Goal: Transaction & Acquisition: Purchase product/service

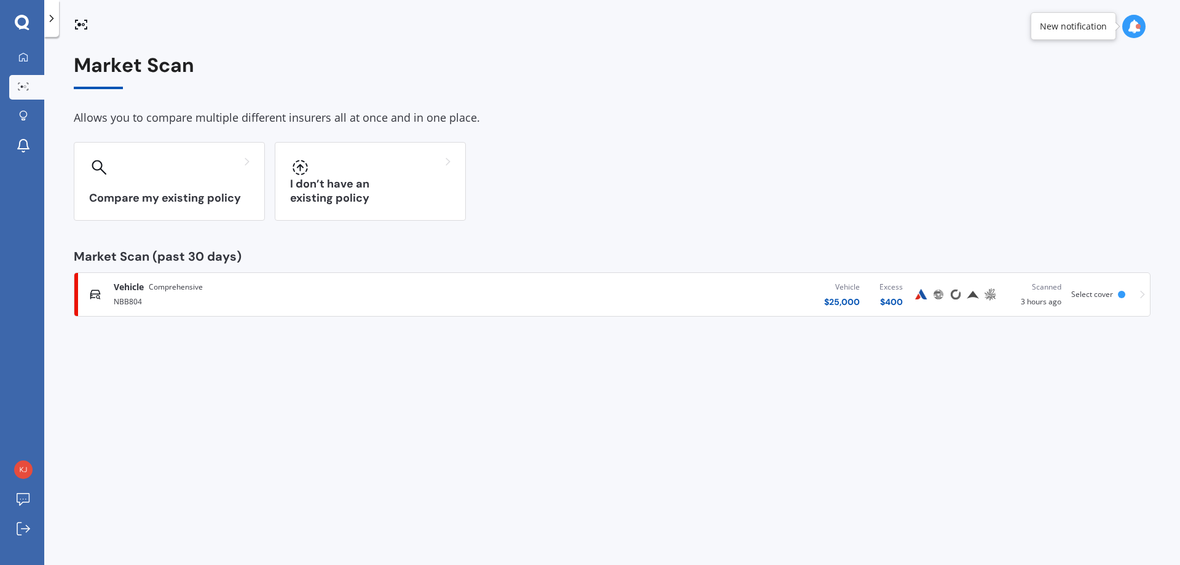
click at [178, 197] on h3 "Compare my existing policy" at bounding box center [169, 198] width 160 height 14
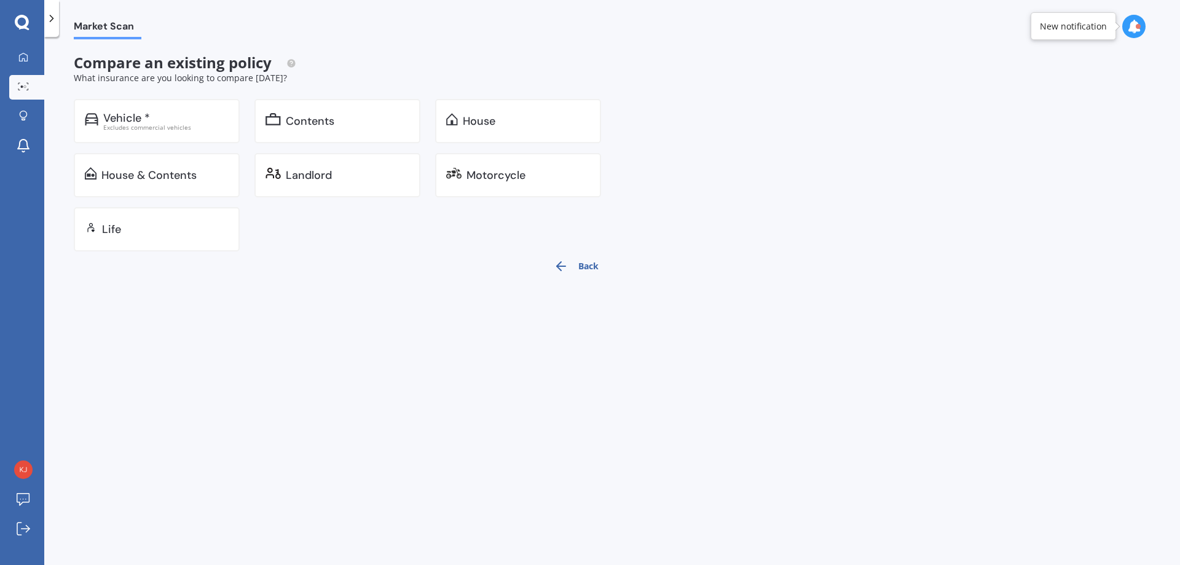
click at [182, 122] on div "Vehicle *" at bounding box center [165, 118] width 125 height 12
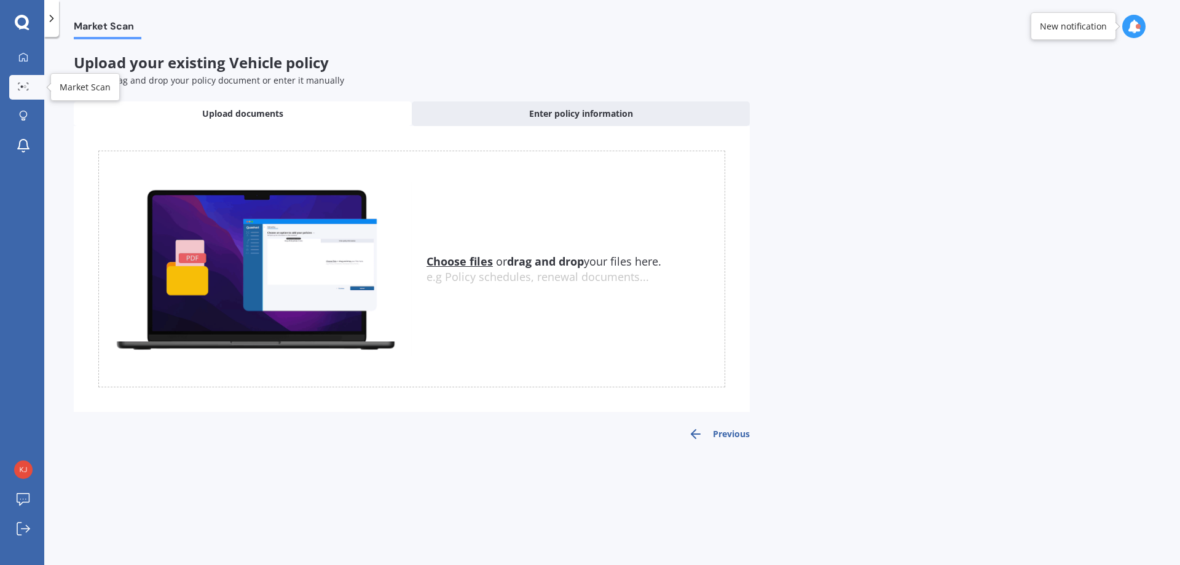
click at [22, 88] on icon at bounding box center [23, 86] width 11 height 8
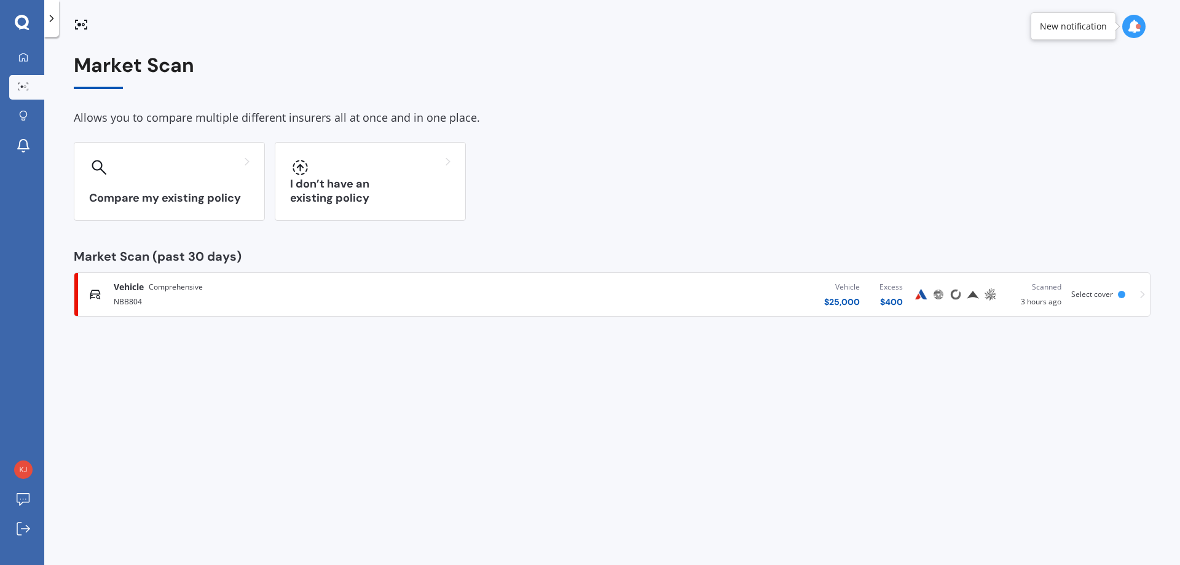
click at [271, 294] on div "NBB804" at bounding box center [307, 300] width 387 height 15
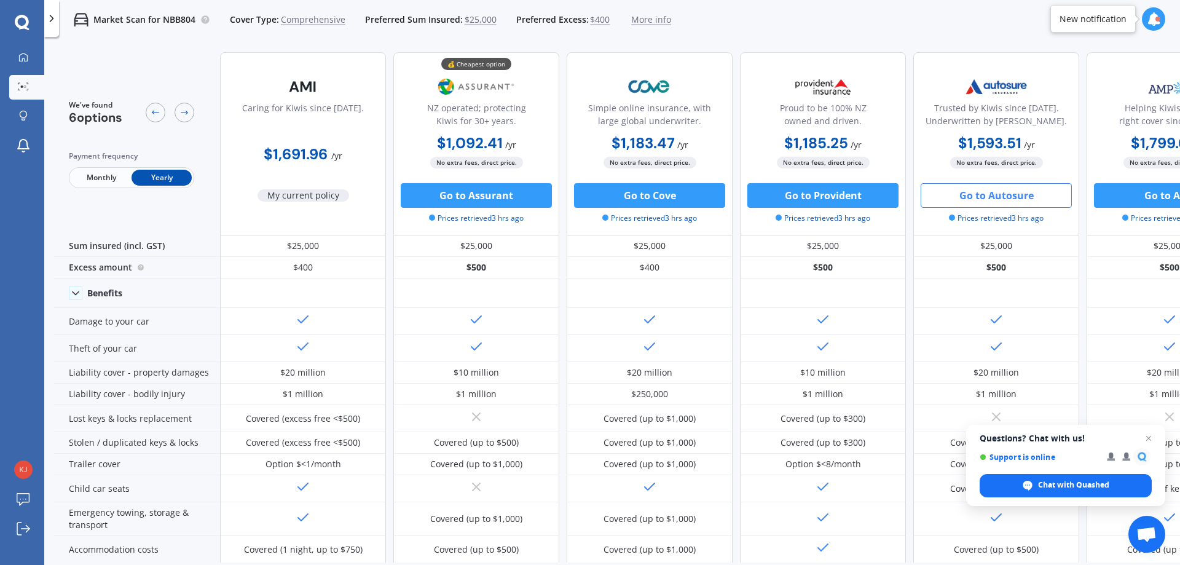
click at [630, 193] on button "Go to Cove" at bounding box center [649, 195] width 151 height 25
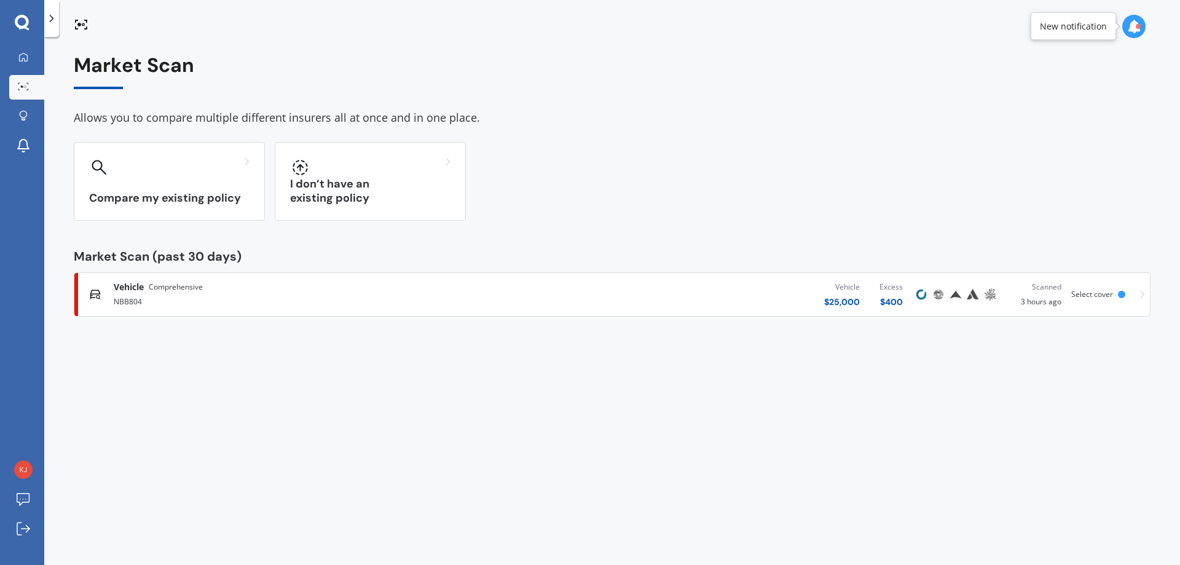
click at [235, 293] on div "NBB804" at bounding box center [307, 300] width 387 height 15
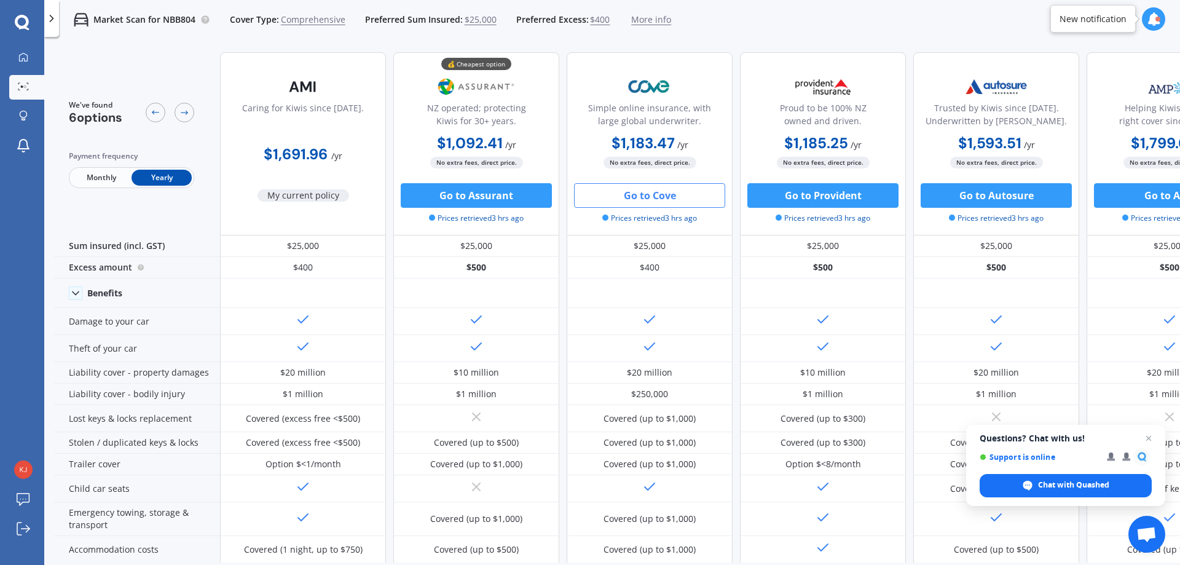
click at [470, 192] on button "Go to Assurant" at bounding box center [476, 195] width 151 height 25
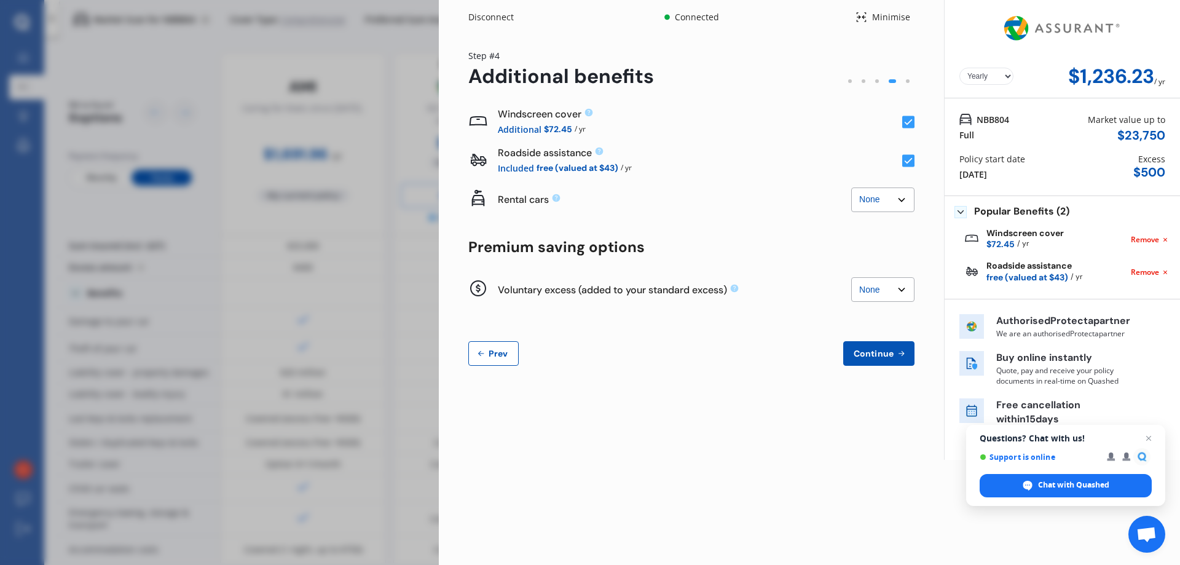
click at [880, 349] on span "Continue" at bounding box center [873, 353] width 45 height 10
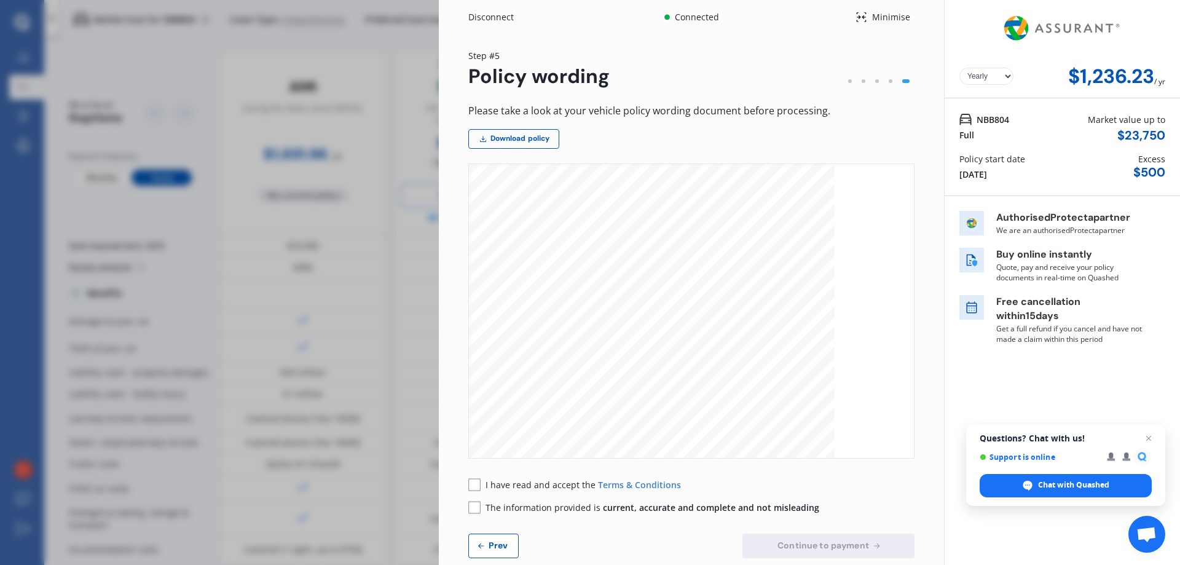
scroll to position [307, 0]
drag, startPoint x: 477, startPoint y: 486, endPoint x: 475, endPoint y: 499, distance: 13.1
click at [477, 485] on rect at bounding box center [474, 484] width 12 height 12
click at [474, 506] on rect at bounding box center [474, 507] width 12 height 12
click at [827, 545] on span "Continue to payment" at bounding box center [823, 545] width 96 height 10
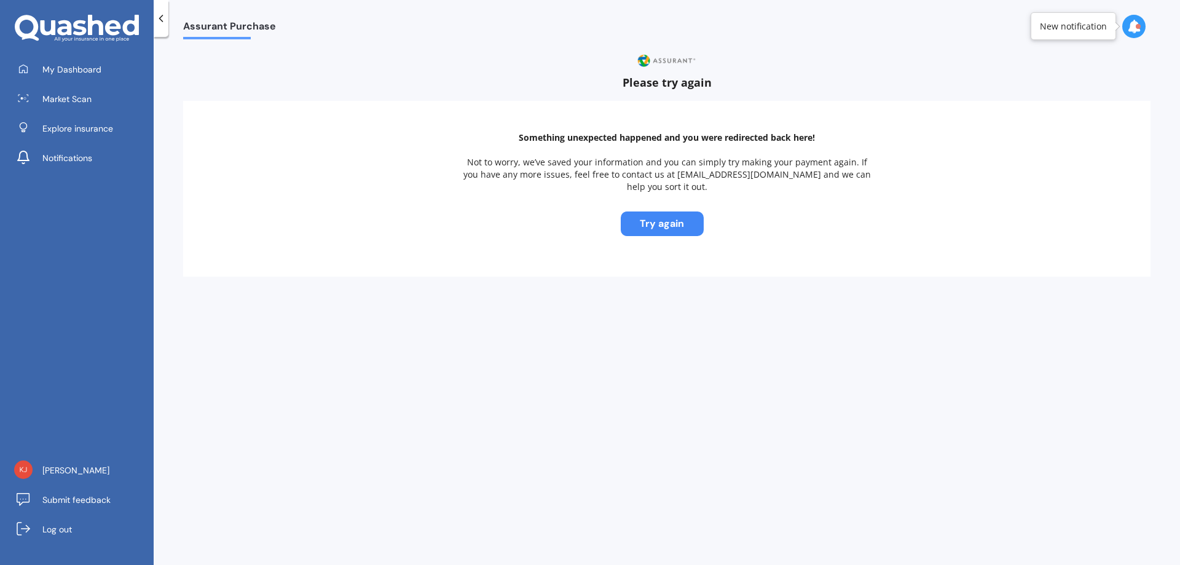
click at [677, 215] on button "Try again" at bounding box center [662, 223] width 83 height 25
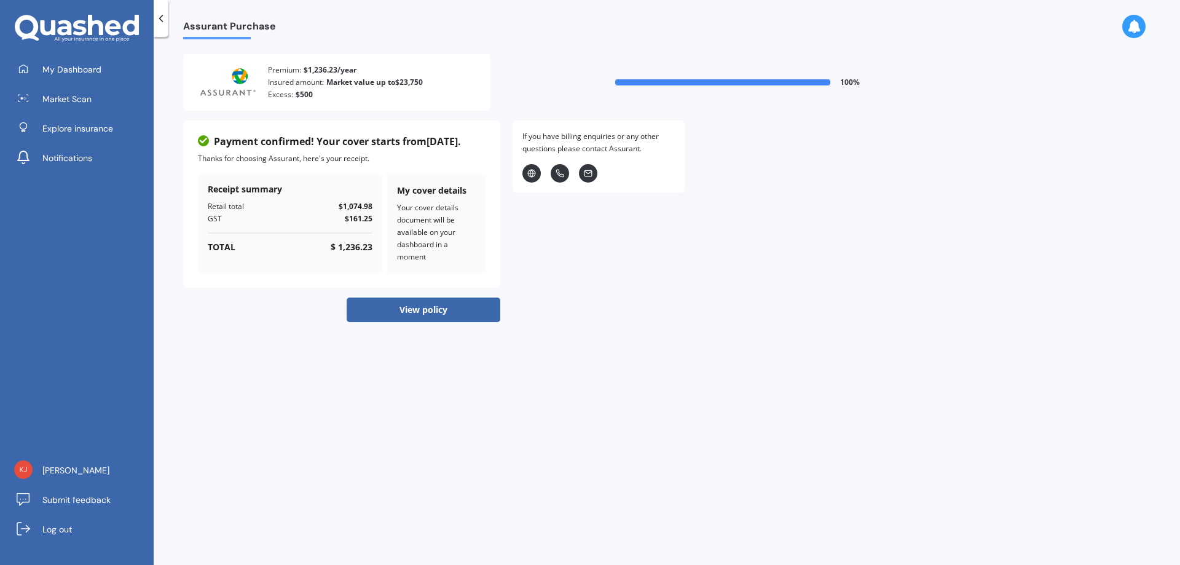
click at [436, 310] on button "View policy" at bounding box center [424, 309] width 154 height 25
